Goal: Task Accomplishment & Management: Manage account settings

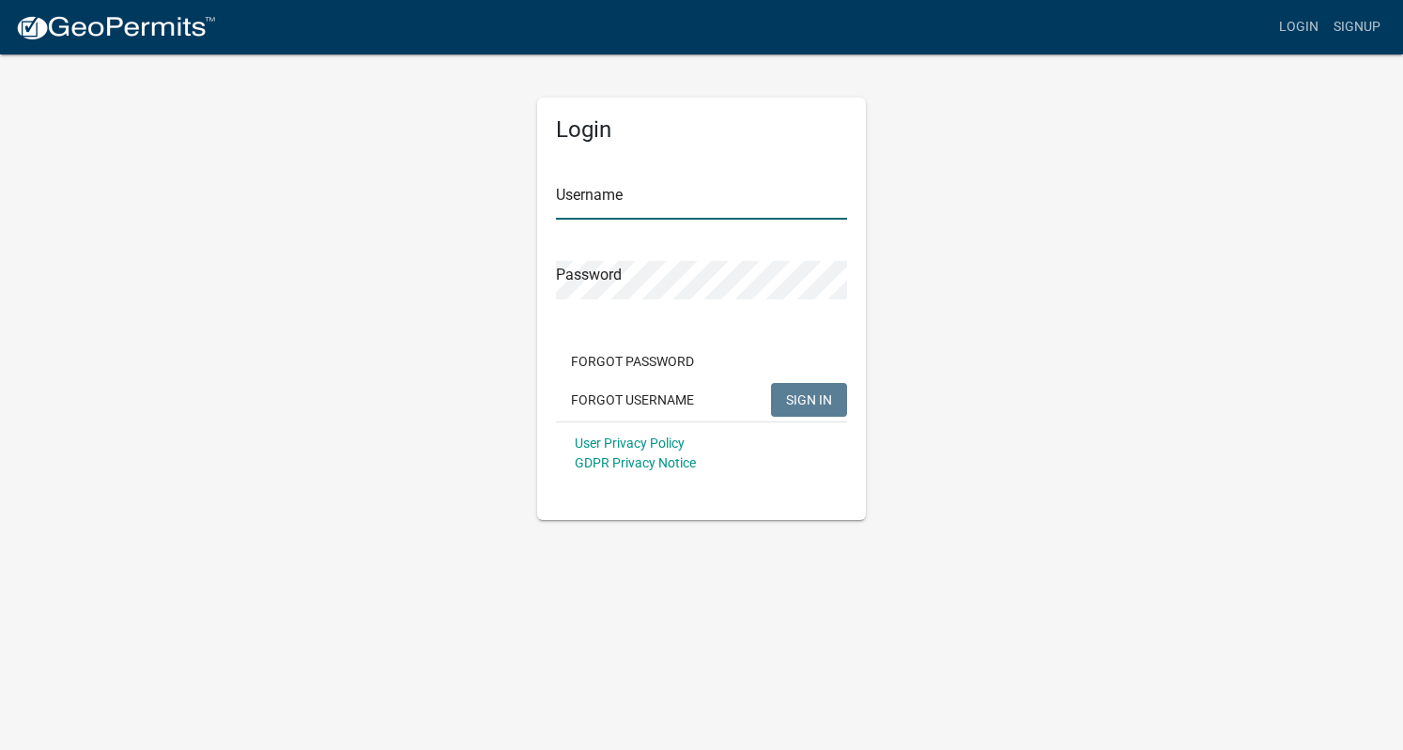
click at [770, 194] on input "Username" at bounding box center [701, 200] width 291 height 39
type input "[PERSON_NAME]"
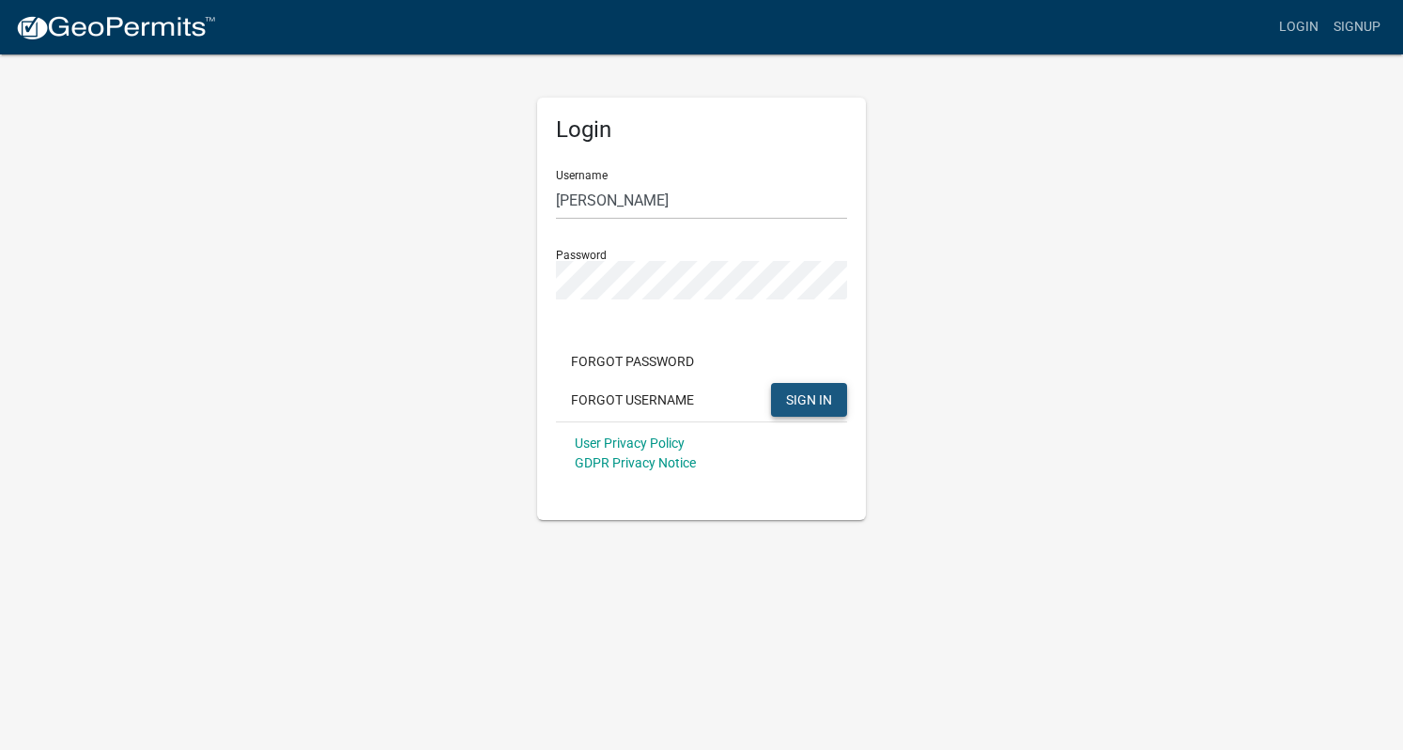
click at [806, 392] on span "SIGN IN" at bounding box center [809, 399] width 46 height 15
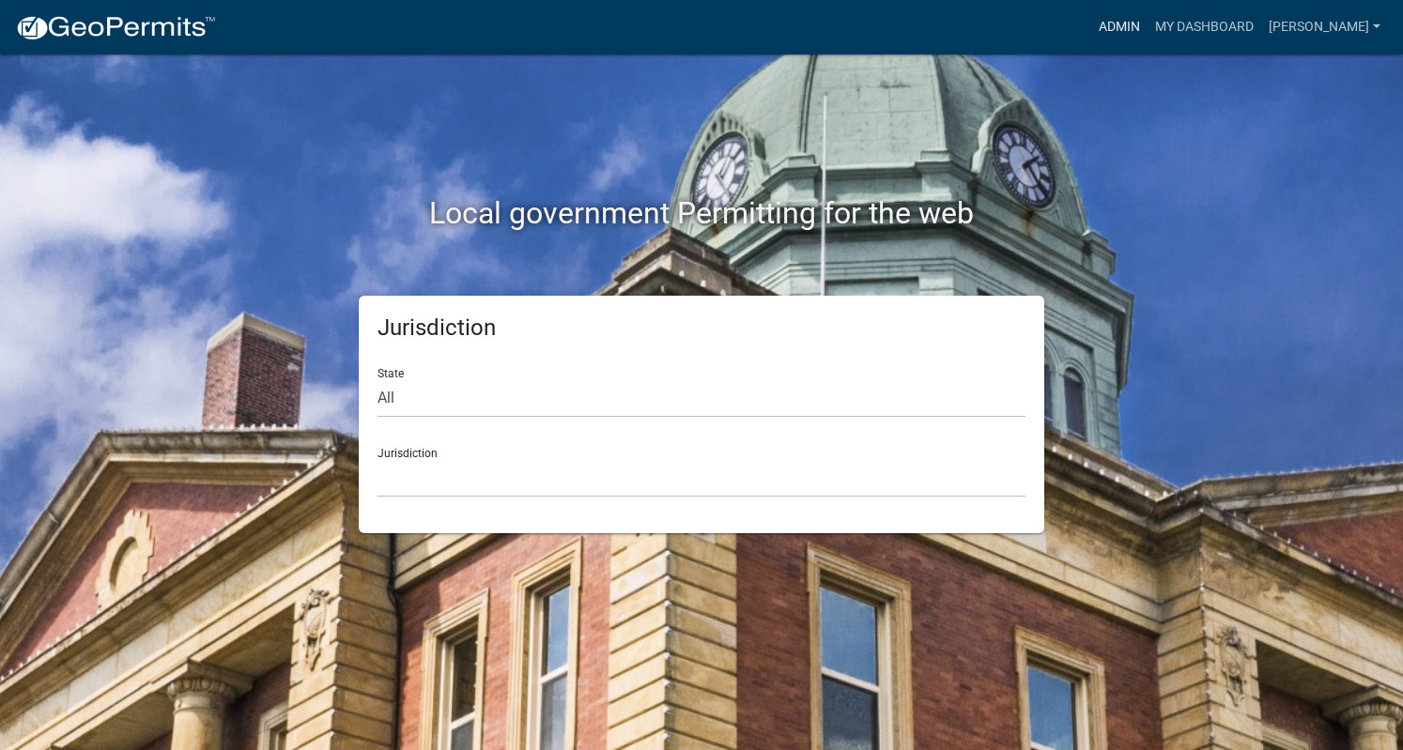
click at [1145, 42] on link "Admin" at bounding box center [1119, 27] width 56 height 36
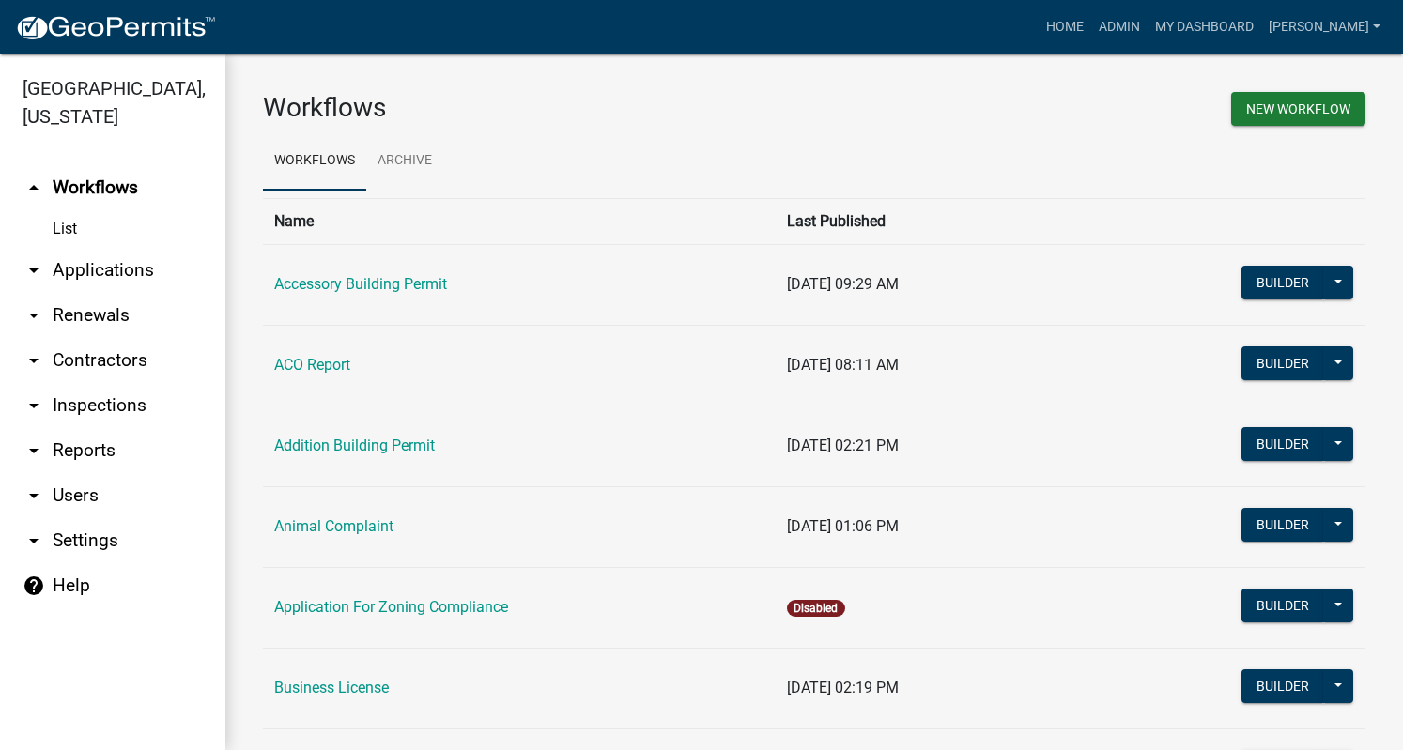
click at [128, 262] on link "arrow_drop_down Applications" at bounding box center [112, 270] width 225 height 45
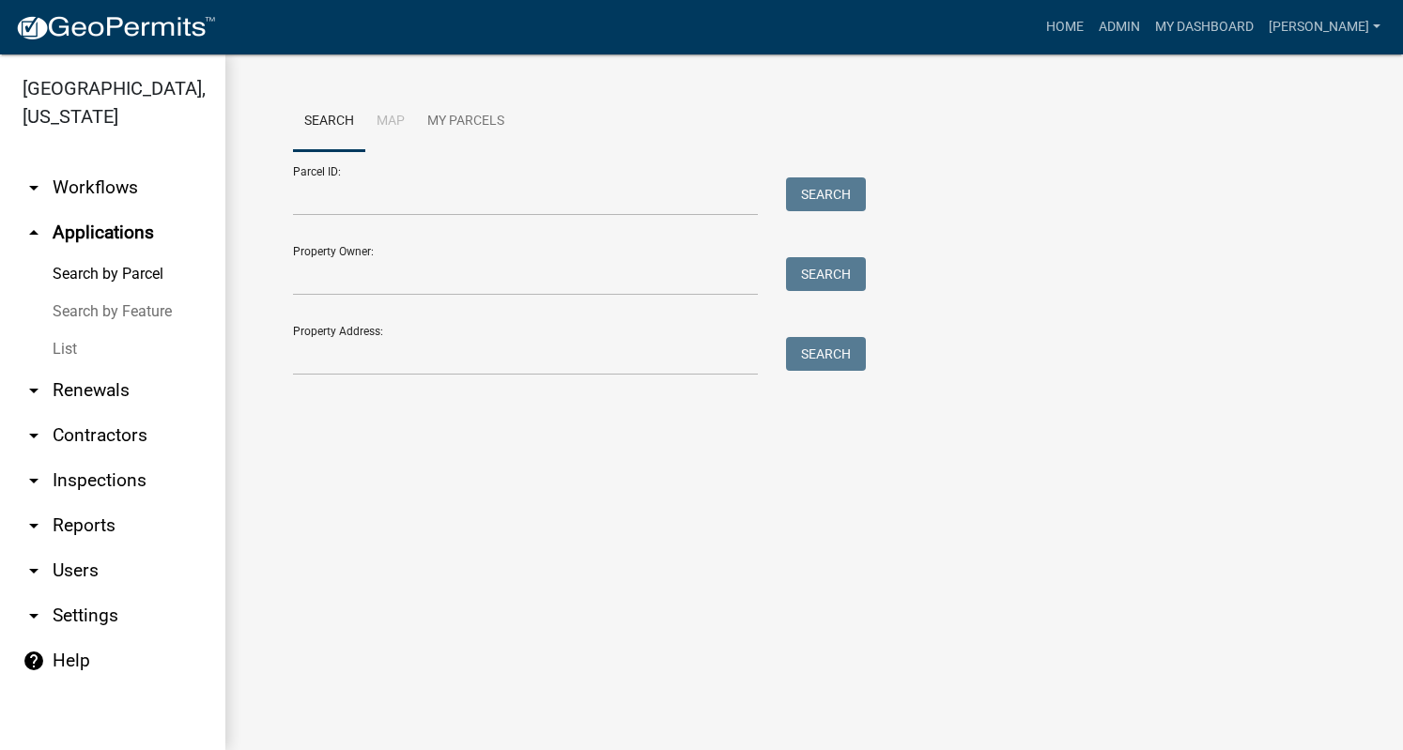
click at [65, 345] on link "List" at bounding box center [112, 350] width 225 height 38
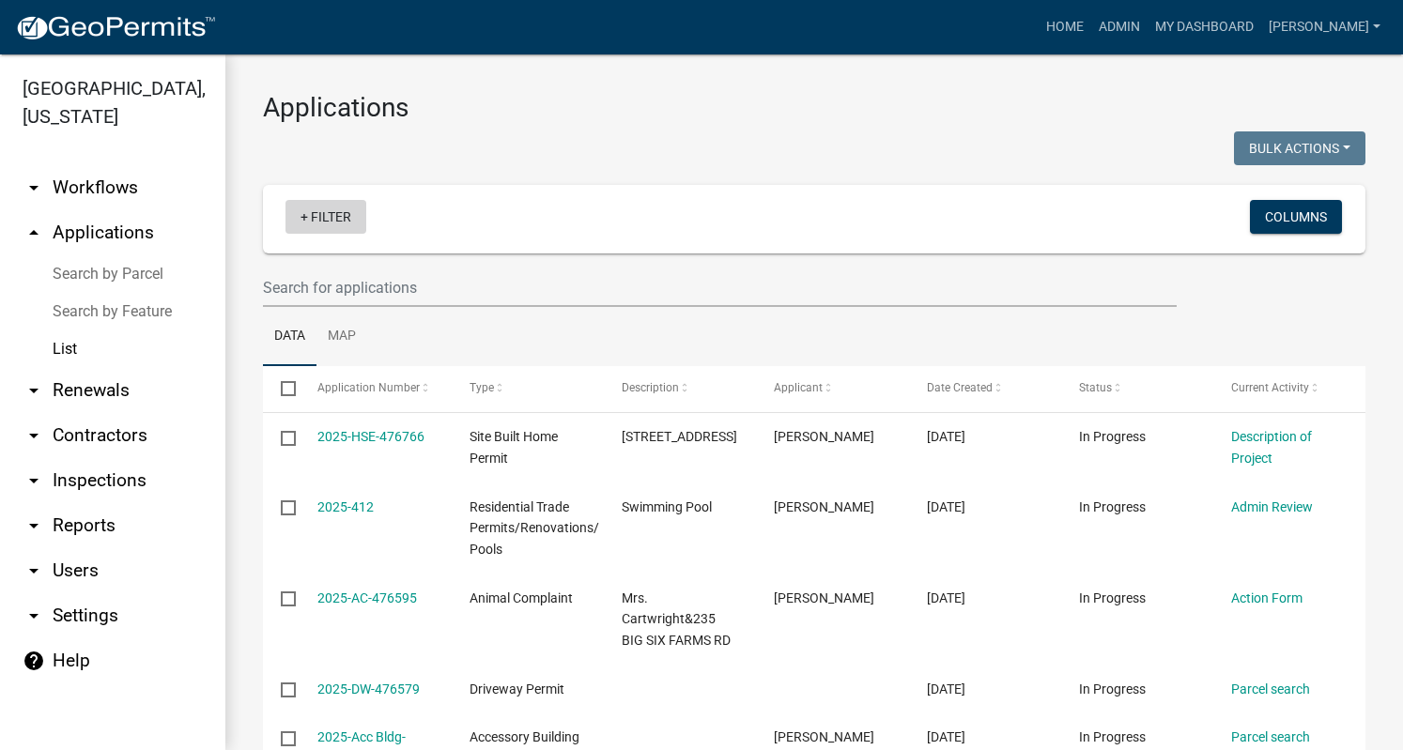
click at [324, 221] on link "+ Filter" at bounding box center [326, 217] width 81 height 34
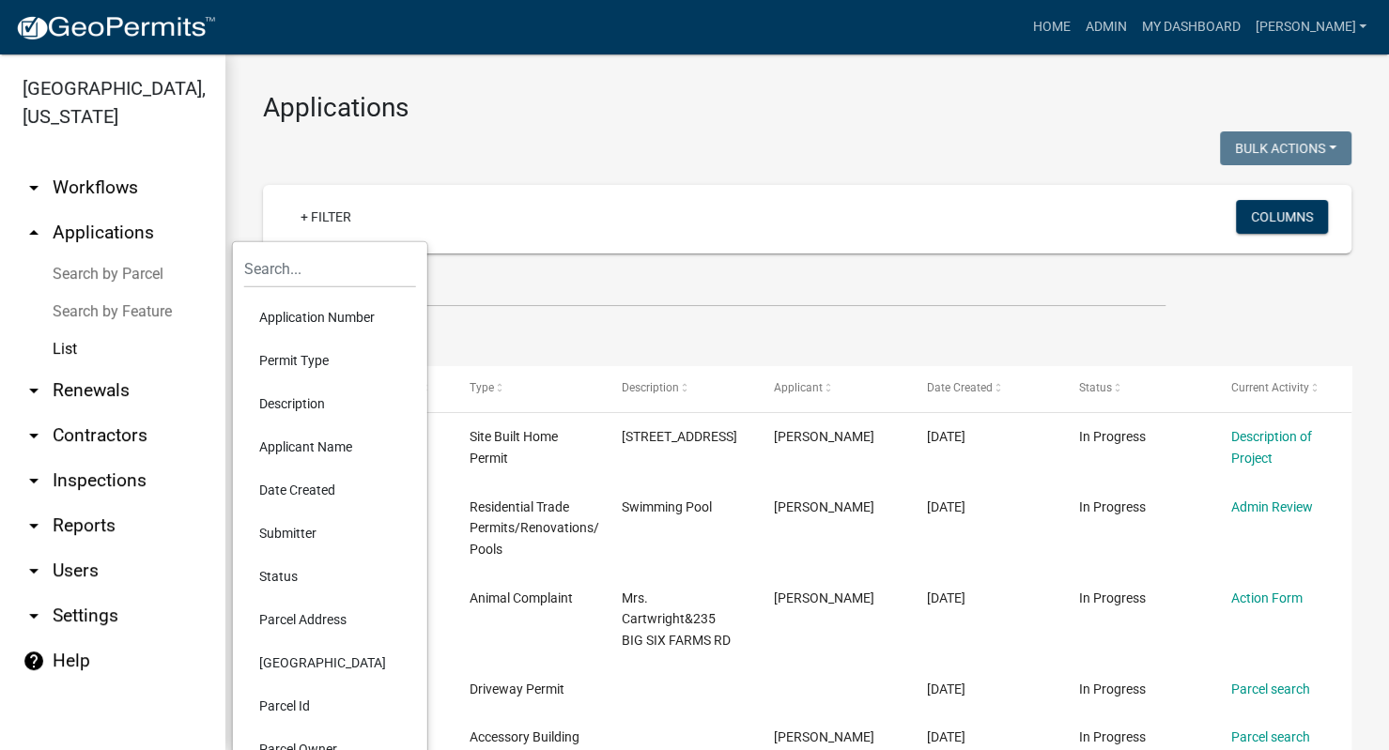
click at [311, 348] on li "Permit Type" at bounding box center [330, 360] width 172 height 43
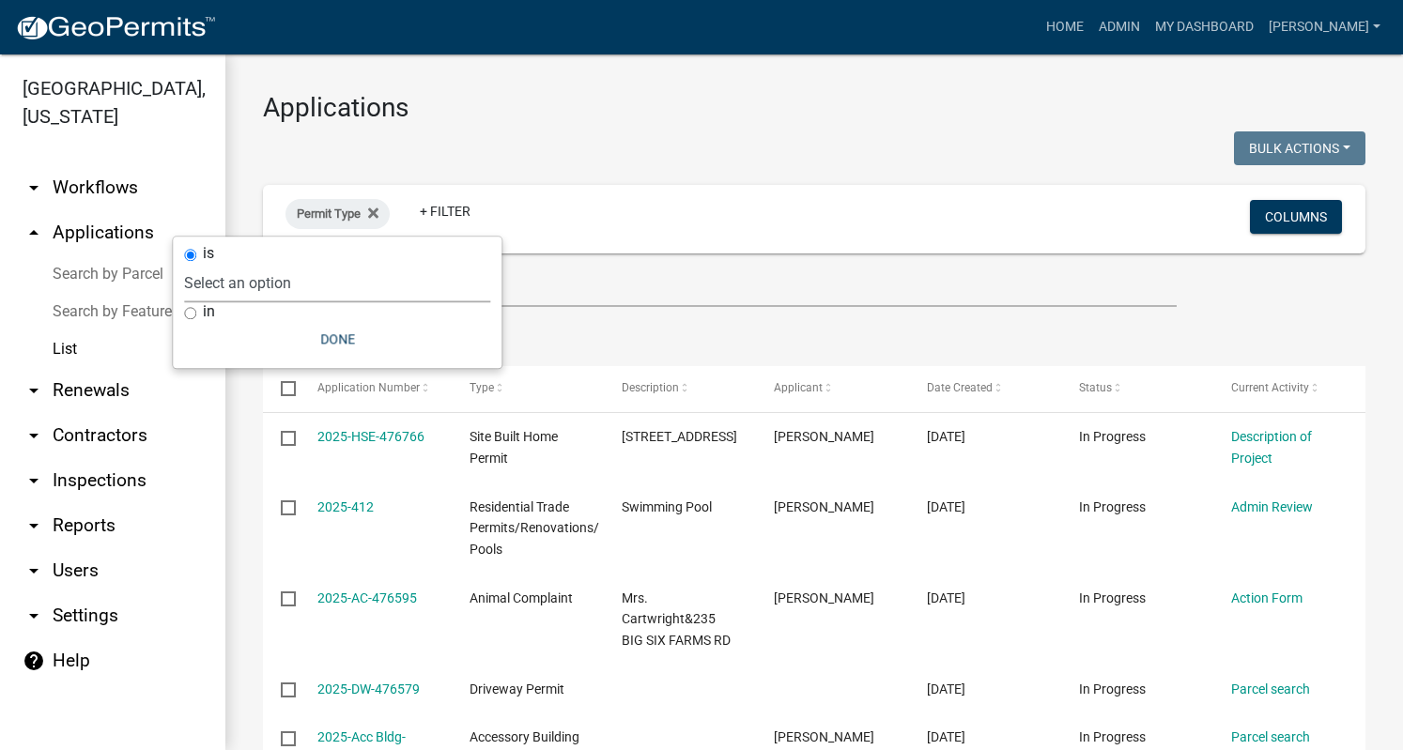
click at [312, 284] on select "Select an option Accessory Building Permit ACO Report Addition Building Permit …" at bounding box center [337, 283] width 306 height 39
select select "d8c2ffa0-2d4f-4e37-952a-290ad7b3f5ed"
click at [239, 264] on select "Select an option Accessory Building Permit ACO Report Addition Building Permit …" at bounding box center [337, 283] width 306 height 39
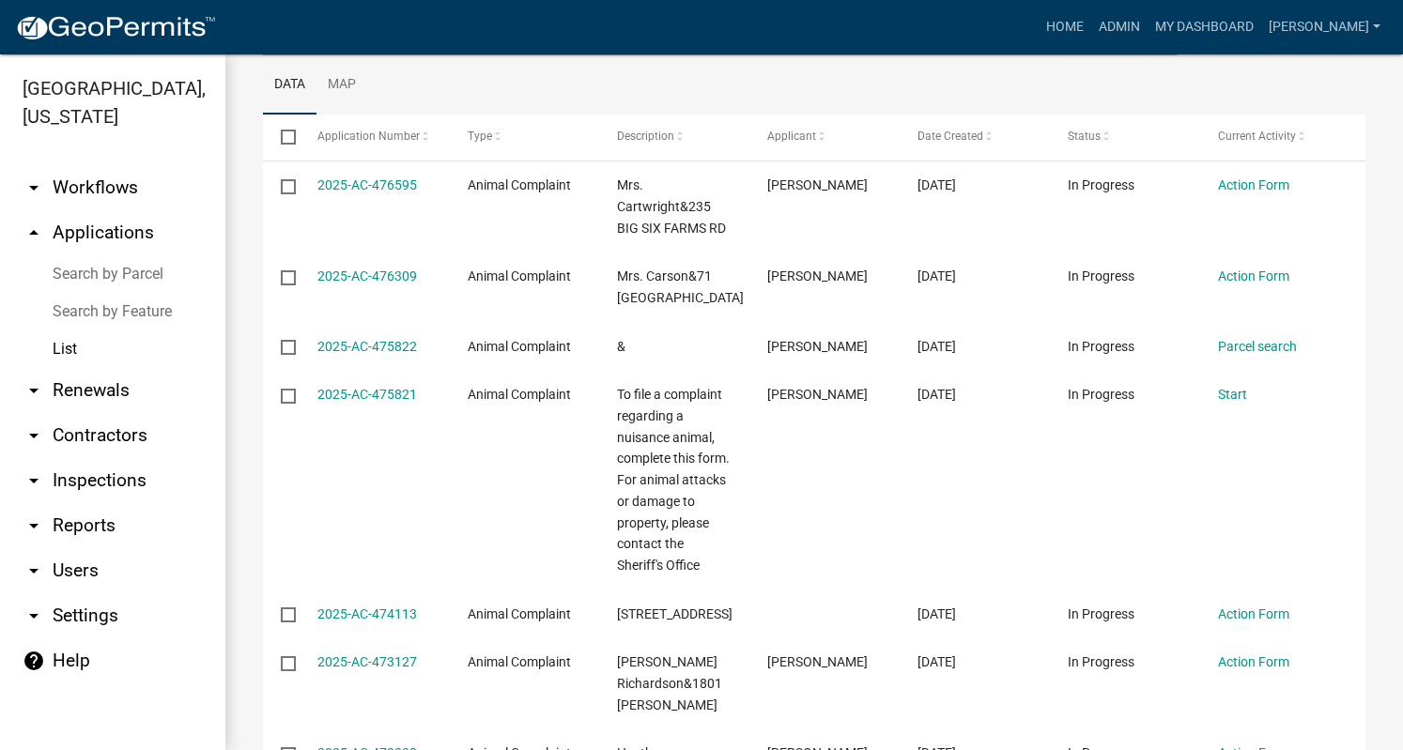
scroll to position [263, 0]
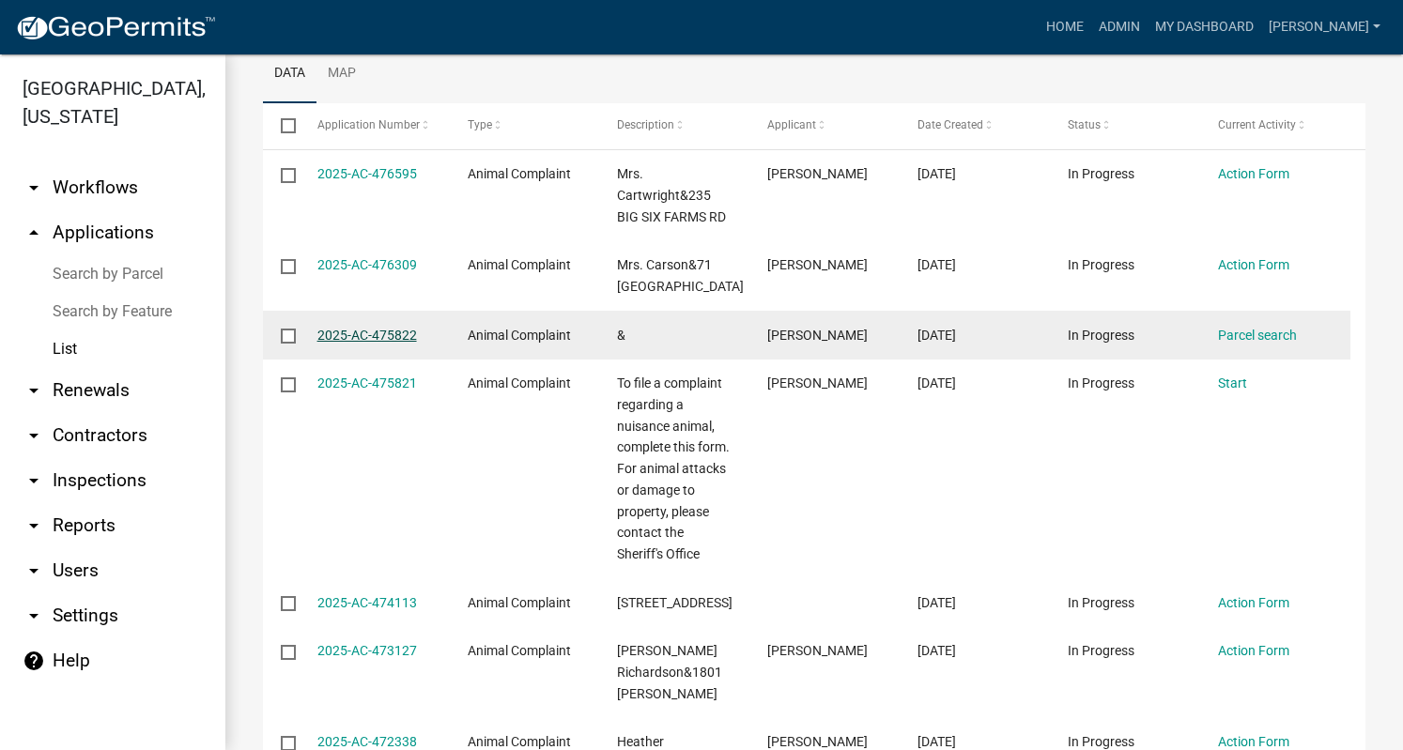
click at [372, 340] on link "2025-AC-475822" at bounding box center [367, 335] width 100 height 15
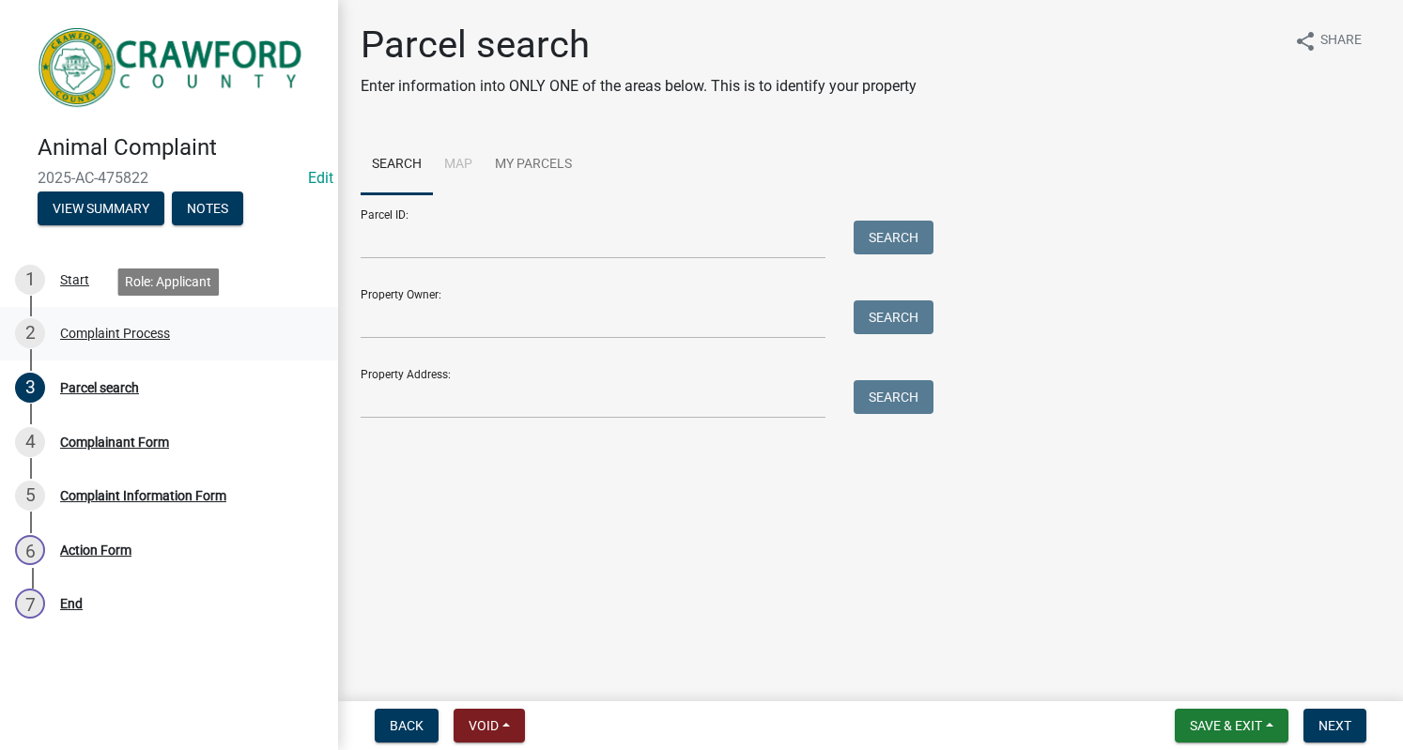
click at [77, 348] on div "2 Complaint Process" at bounding box center [161, 333] width 293 height 30
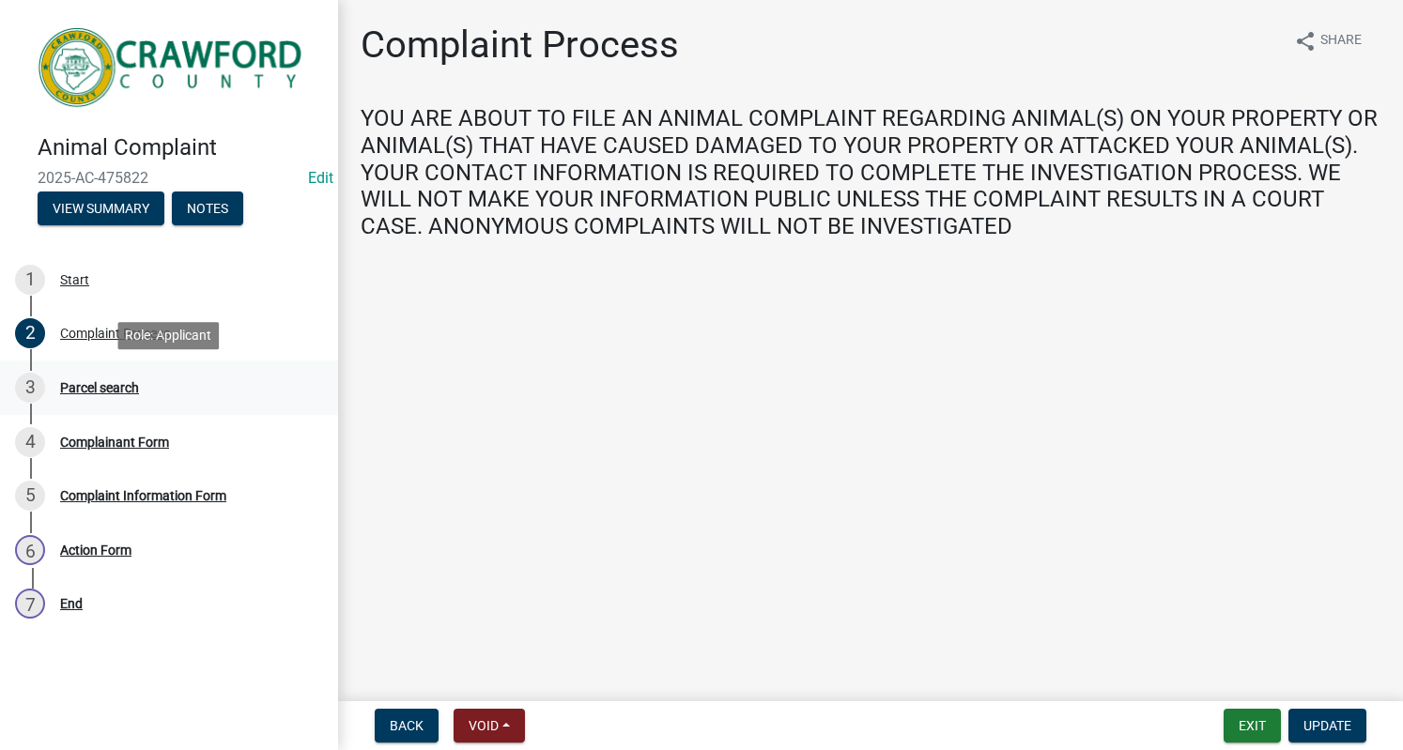
click at [82, 381] on div "Parcel search" at bounding box center [99, 387] width 79 height 13
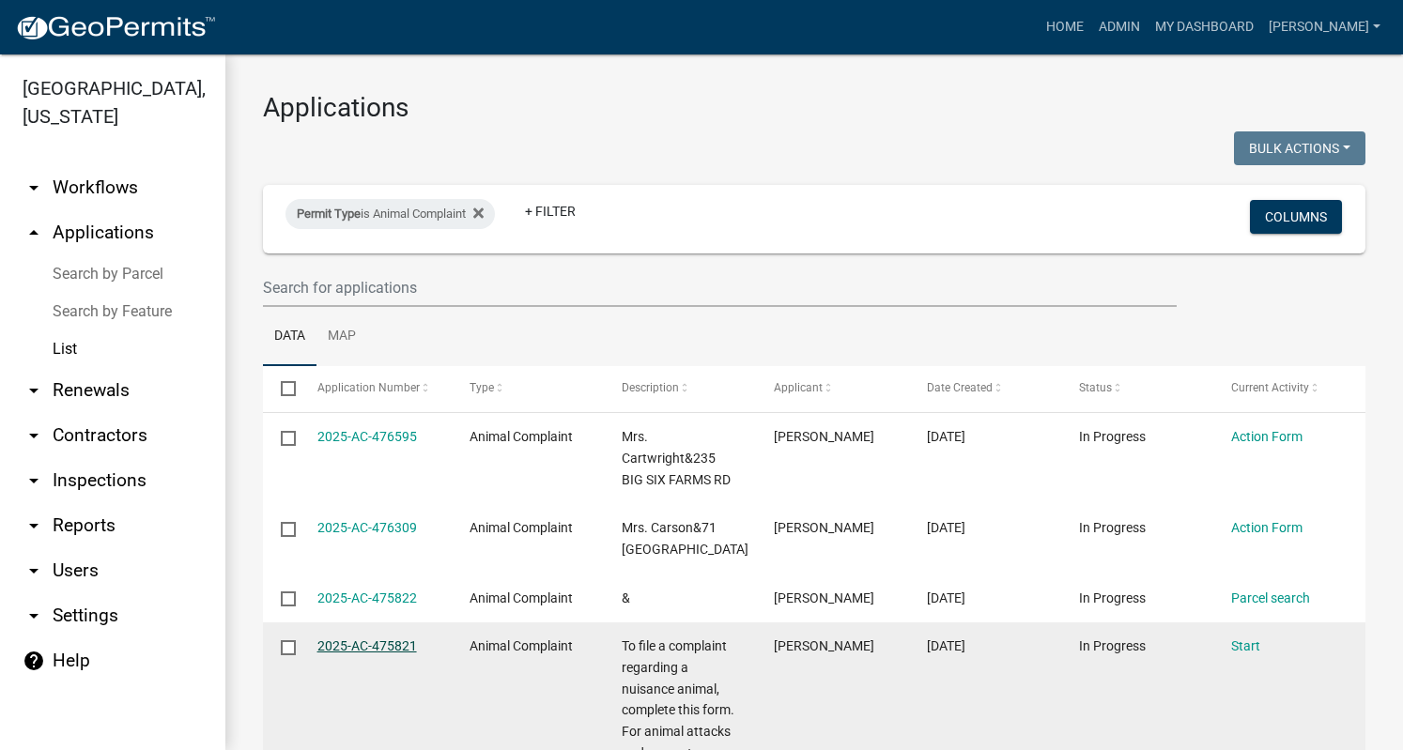
click at [348, 645] on link "2025-AC-475821" at bounding box center [367, 646] width 100 height 15
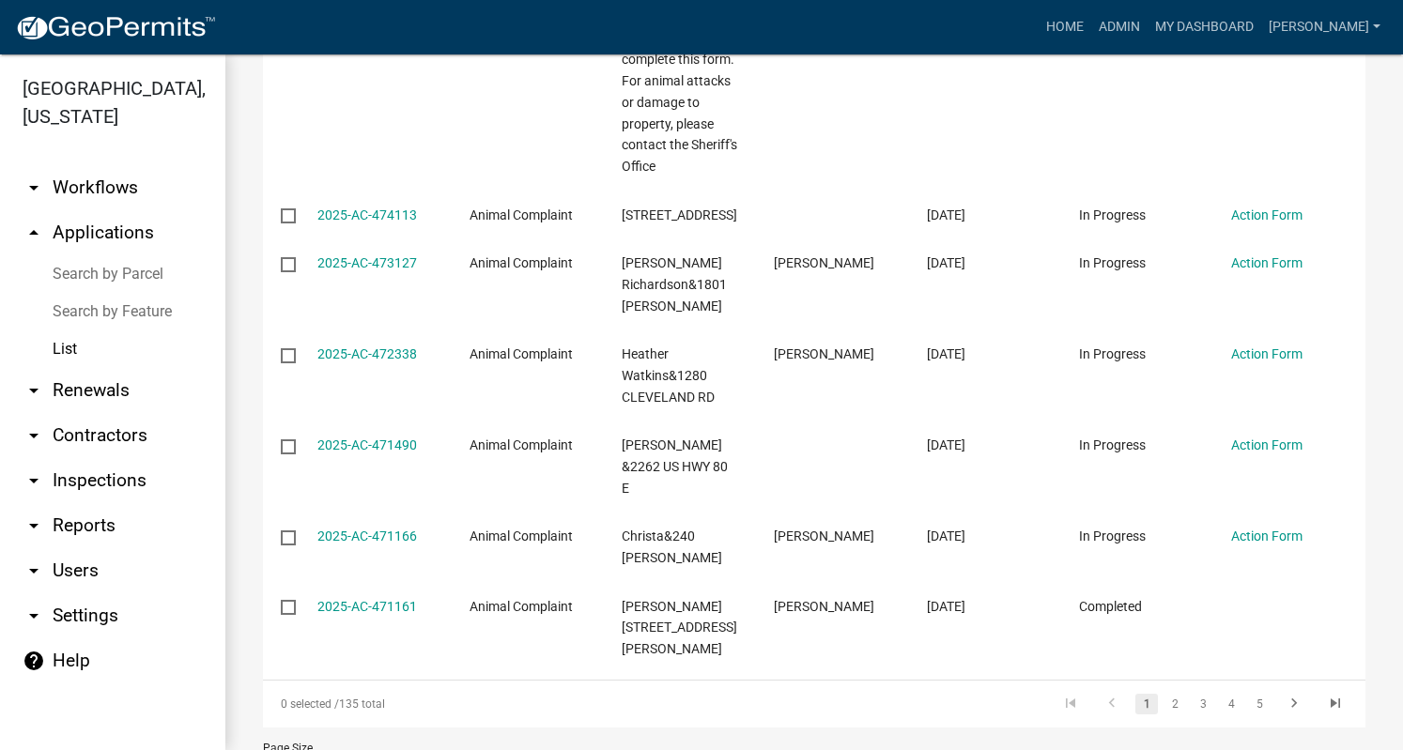
scroll to position [766, 0]
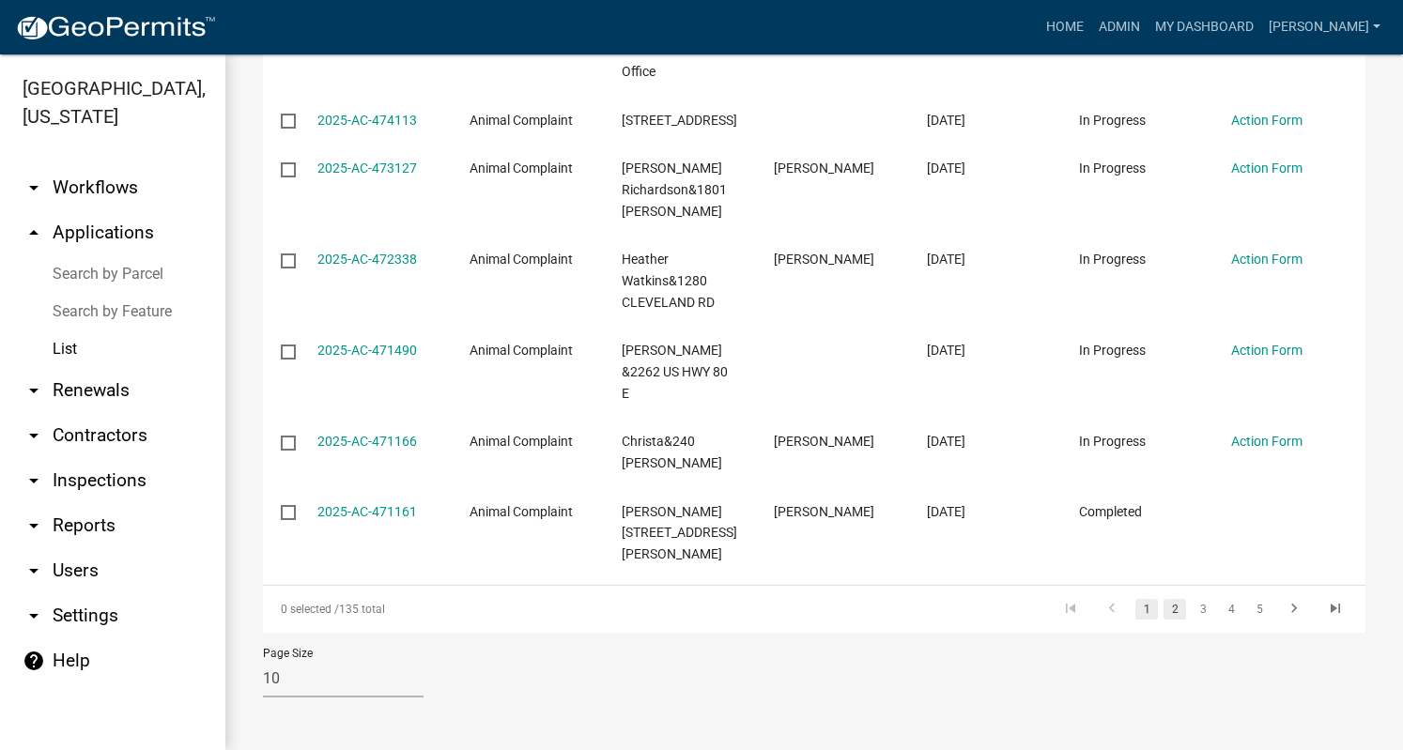
click at [1164, 610] on link "2" at bounding box center [1175, 609] width 23 height 21
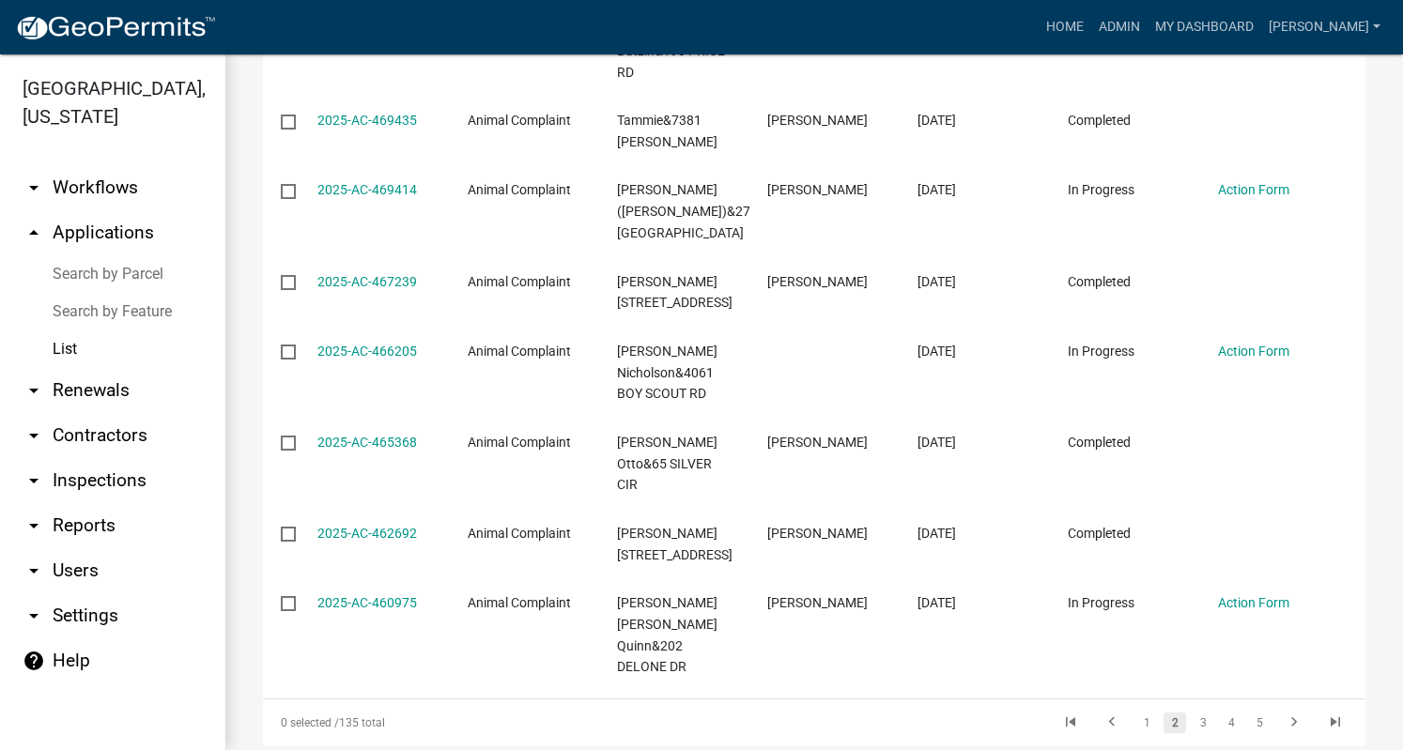
scroll to position [723, 0]
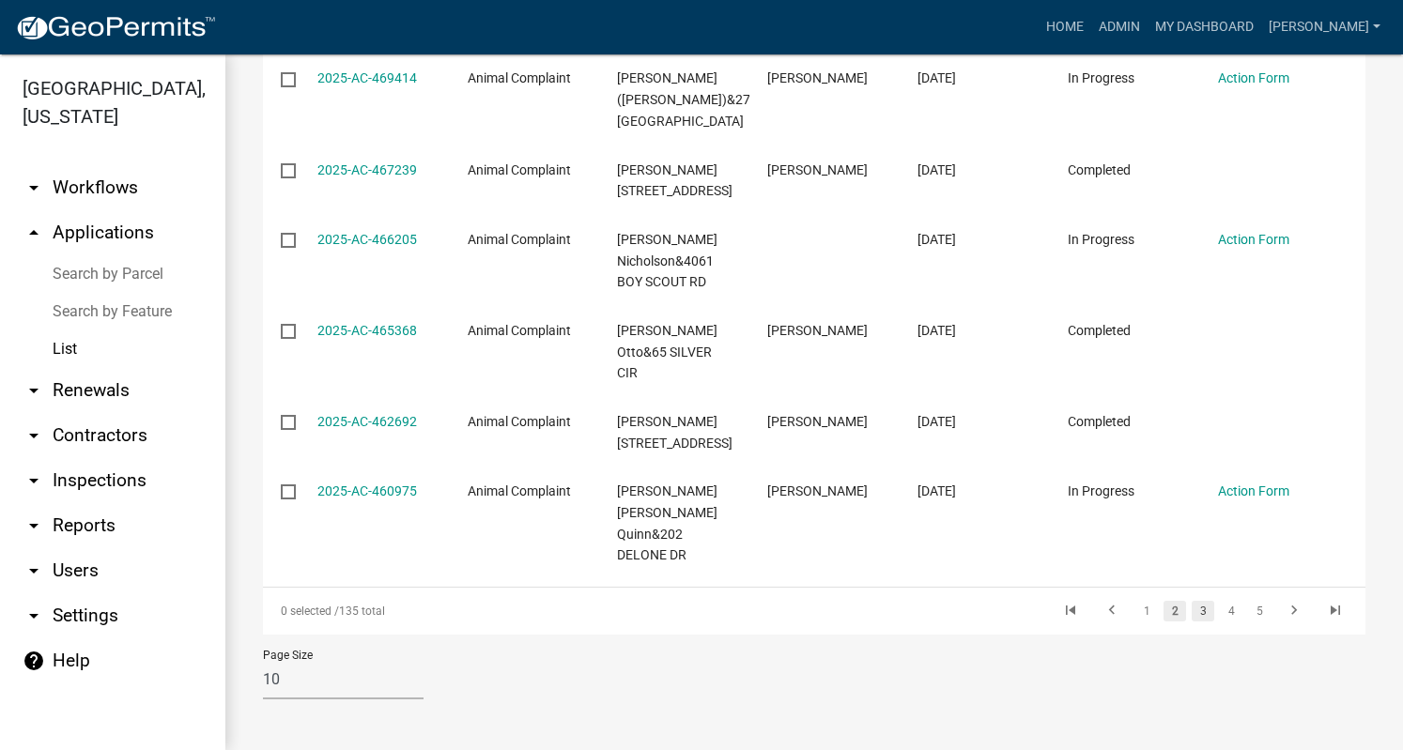
click at [1192, 610] on link "3" at bounding box center [1203, 611] width 23 height 21
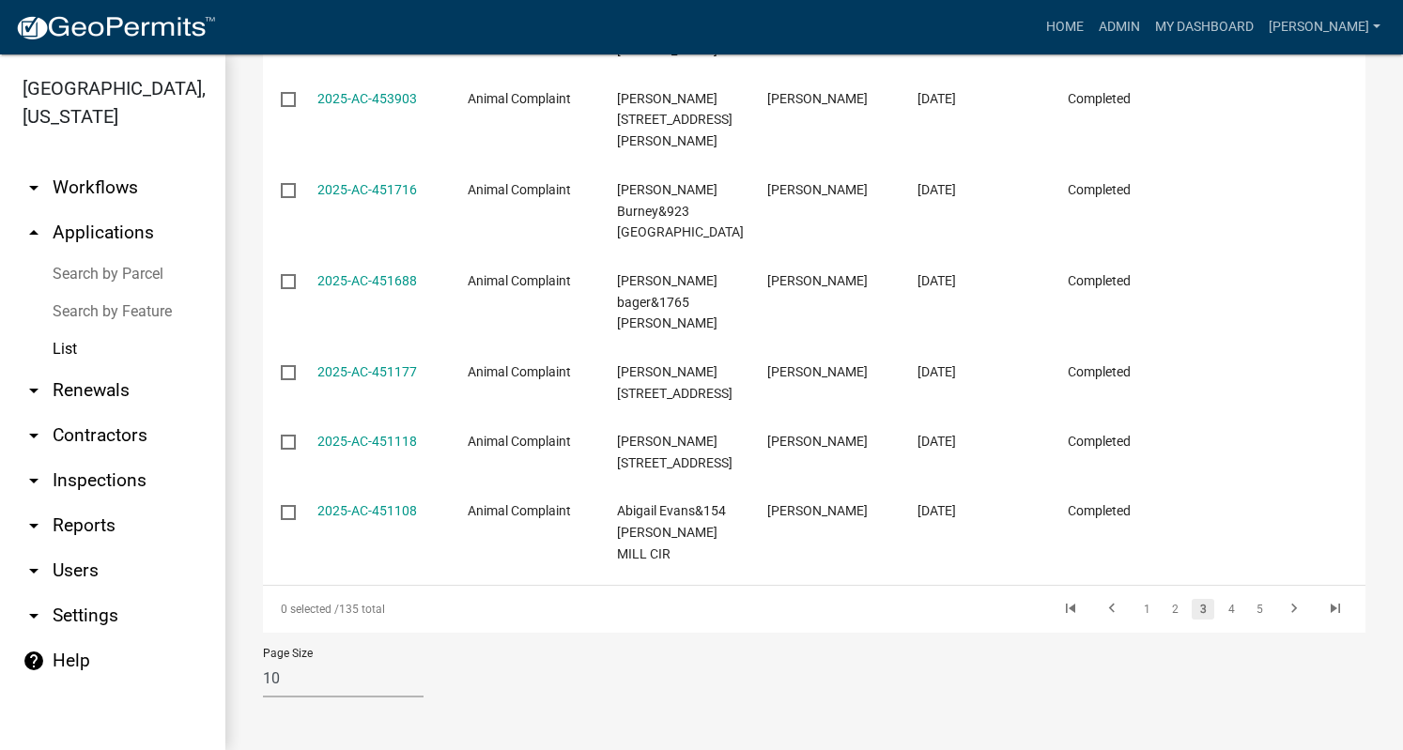
scroll to position [660, 0]
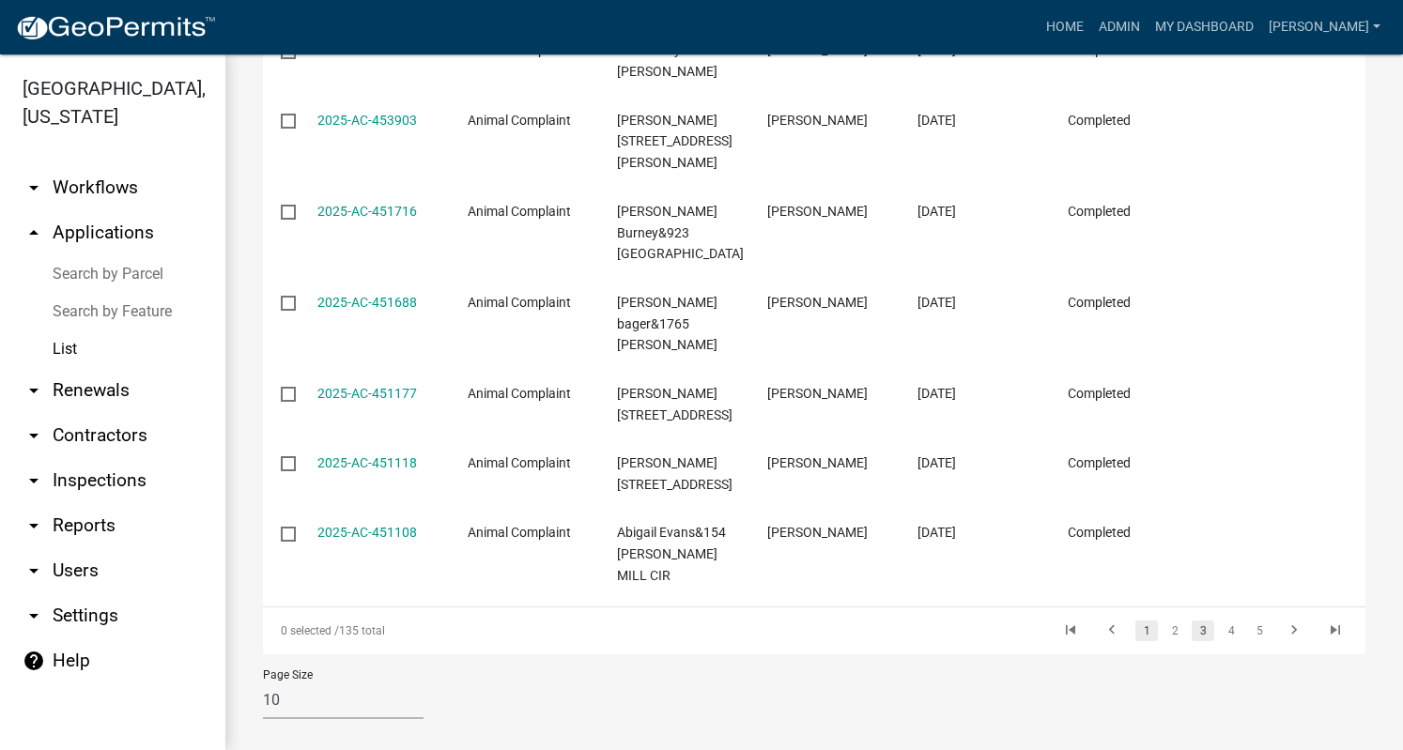
click at [1137, 621] on link "1" at bounding box center [1146, 631] width 23 height 21
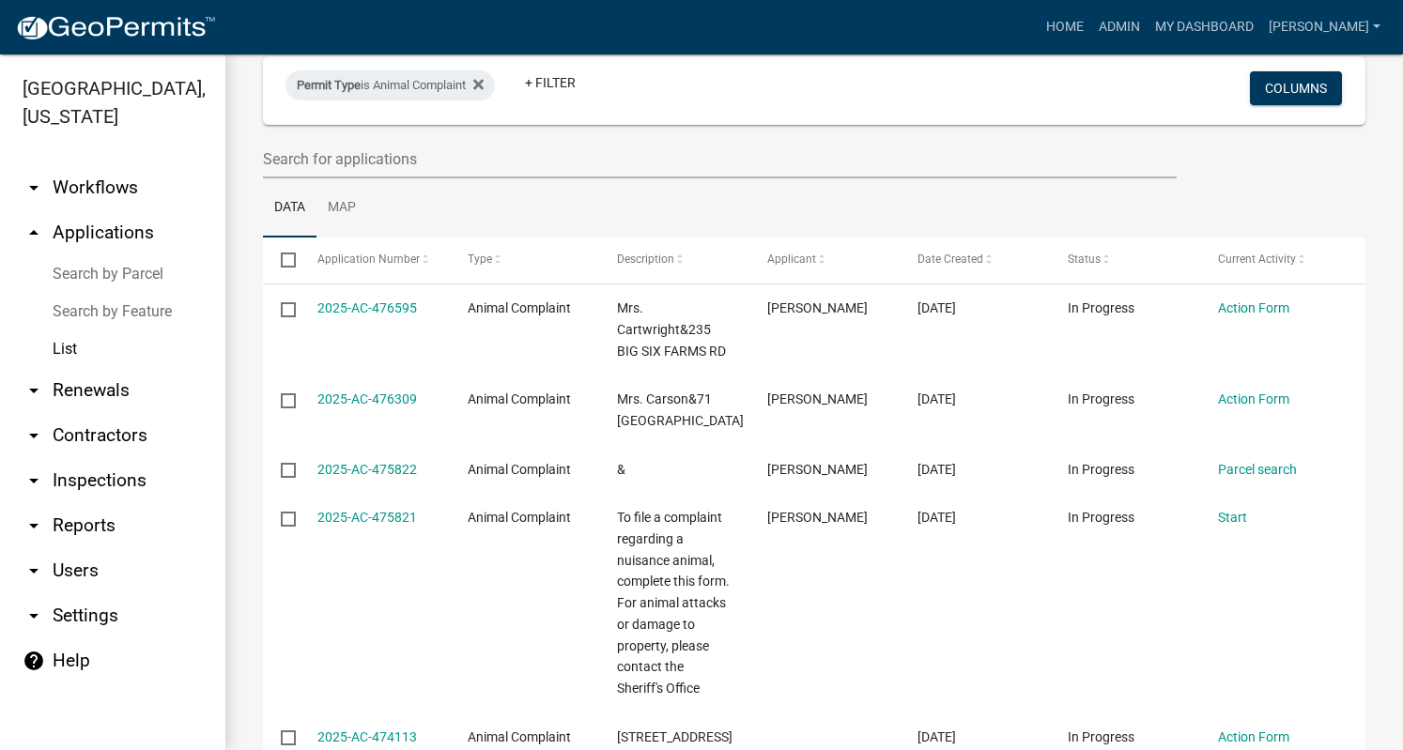
scroll to position [91, 0]
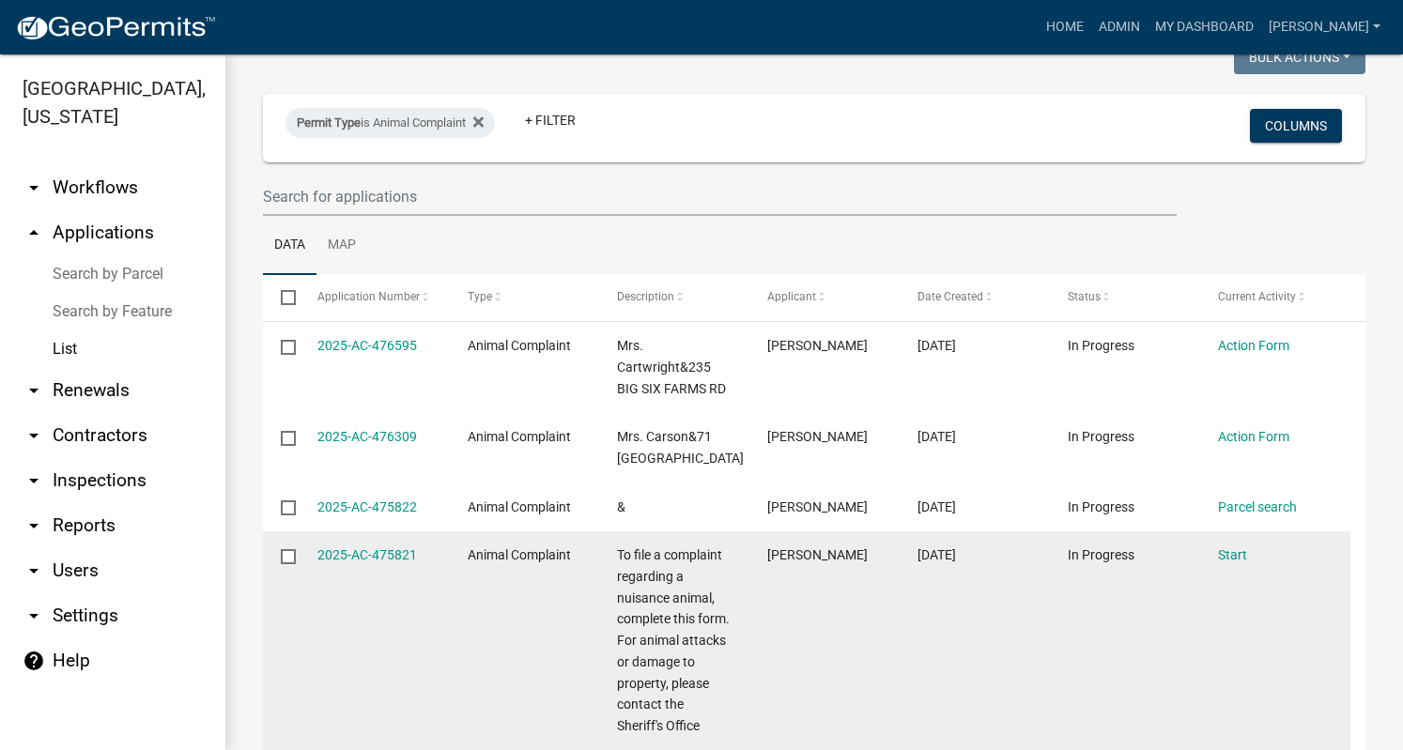
click at [1247, 686] on datatable-body-cell "Start" at bounding box center [1275, 642] width 150 height 220
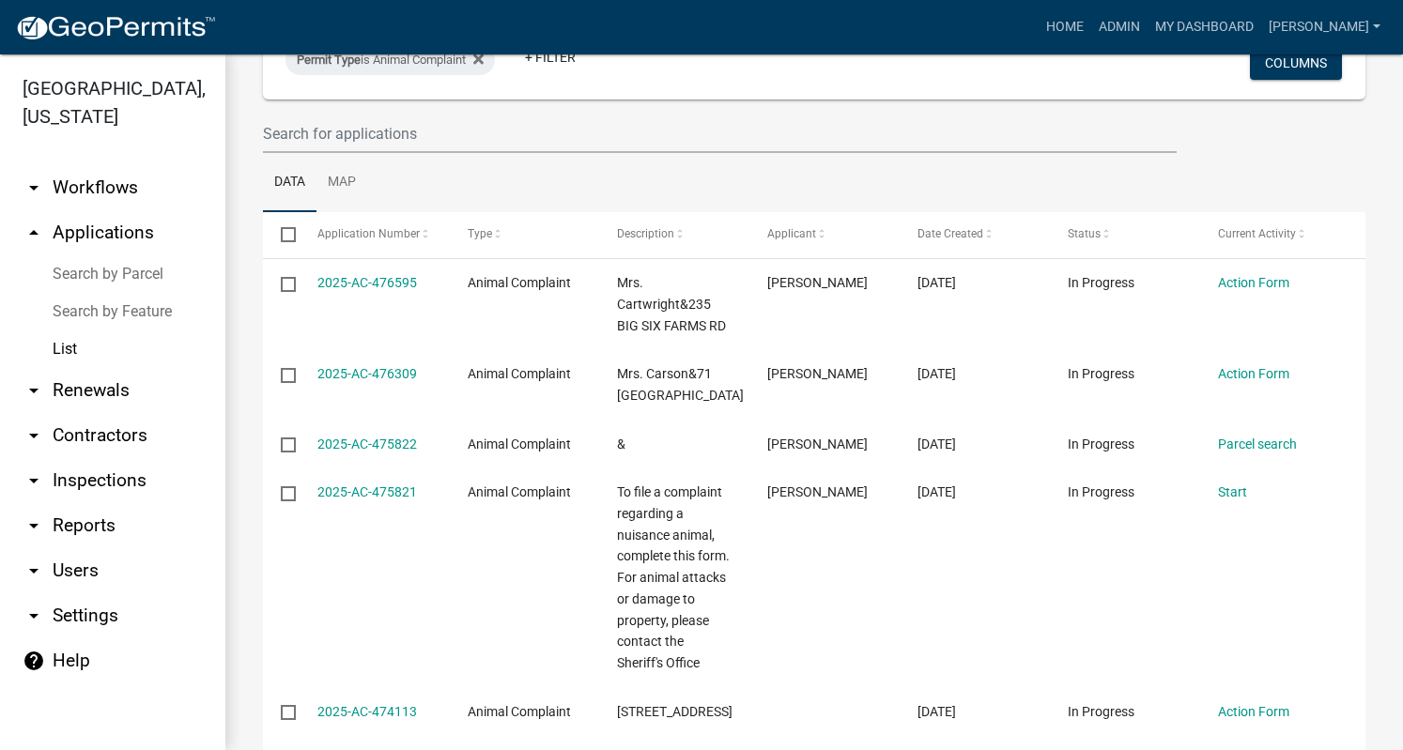
scroll to position [0, 0]
